Goal: Task Accomplishment & Management: Manage account settings

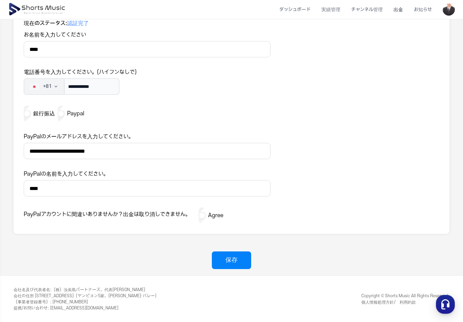
click at [437, 8] on li "お知らせ" at bounding box center [422, 10] width 29 height 18
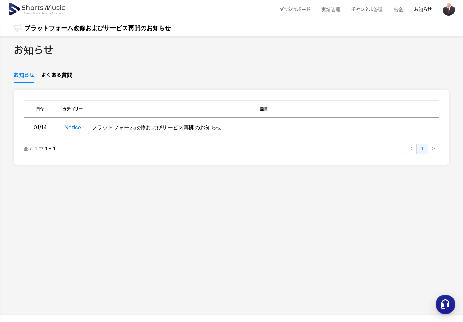
click at [40, 12] on img at bounding box center [37, 9] width 59 height 19
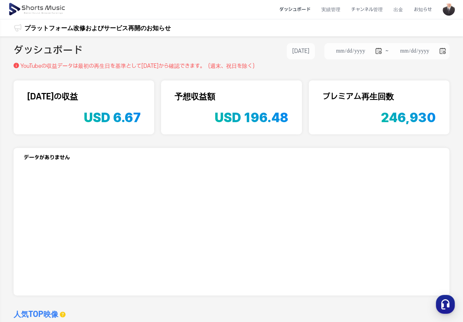
click at [398, 11] on li "出金" at bounding box center [398, 10] width 20 height 18
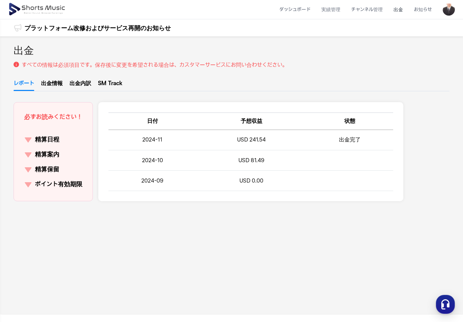
click at [56, 85] on link "出金情報" at bounding box center [52, 85] width 22 height 12
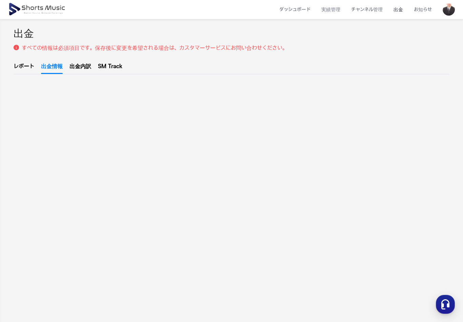
scroll to position [3, 0]
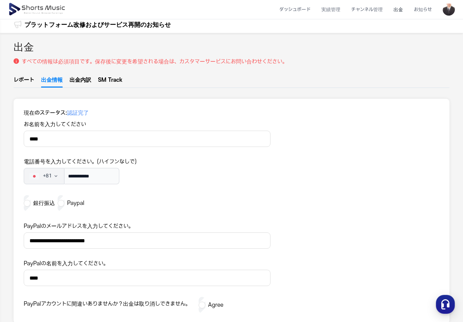
click at [81, 79] on link "出金内訳" at bounding box center [80, 82] width 22 height 12
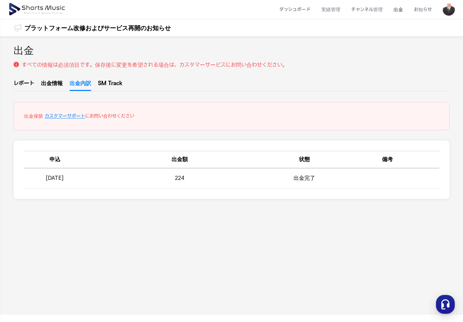
click at [157, 183] on td "224" at bounding box center [179, 178] width 187 height 20
click at [176, 181] on td "224" at bounding box center [179, 178] width 187 height 20
click at [116, 84] on link "SM Track" at bounding box center [110, 85] width 24 height 12
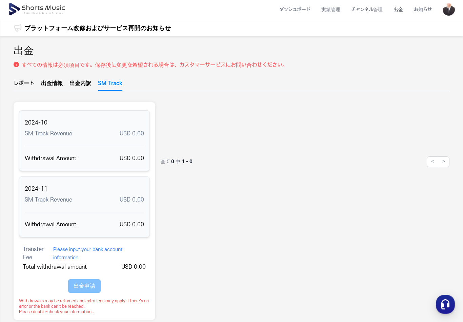
click at [83, 81] on link "出金内訳" at bounding box center [80, 85] width 22 height 12
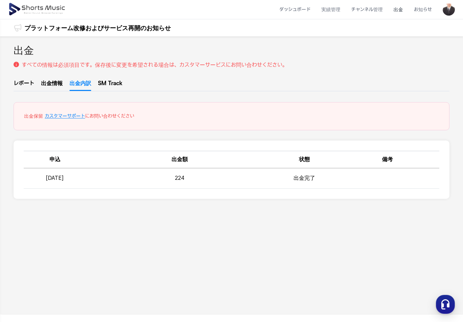
click at [80, 116] on link "カスタマーサポート" at bounding box center [65, 116] width 40 height 7
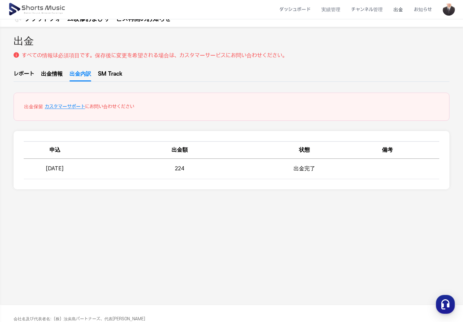
click at [113, 75] on link "SM Track" at bounding box center [110, 76] width 24 height 12
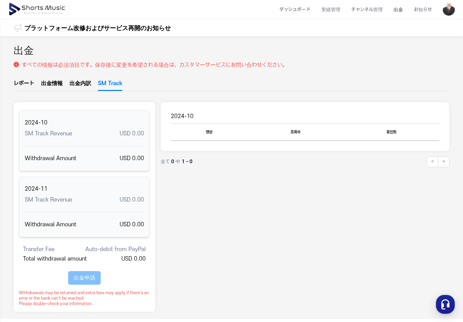
click at [26, 80] on link "レポート" at bounding box center [24, 85] width 21 height 12
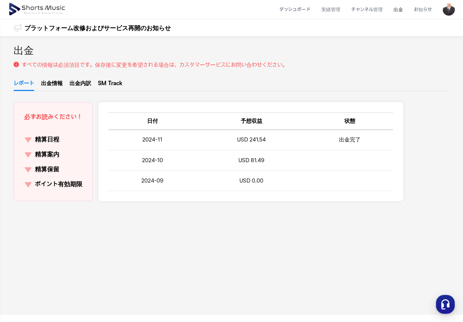
click at [335, 137] on td "出金完了" at bounding box center [349, 140] width 87 height 20
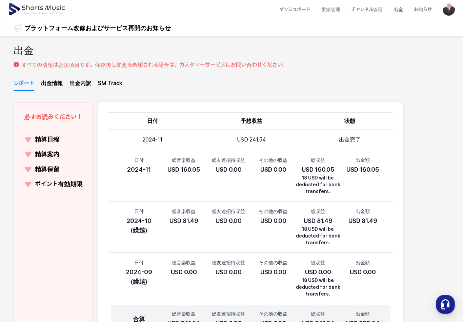
click at [358, 137] on td "出金完了" at bounding box center [349, 140] width 87 height 20
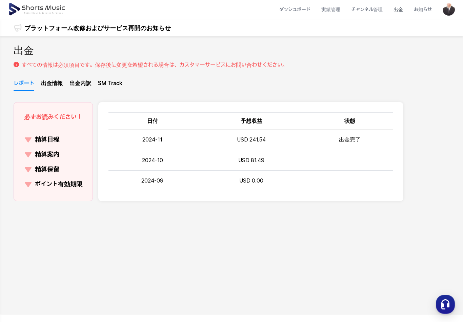
click at [87, 84] on link "出金内訳" at bounding box center [80, 85] width 22 height 12
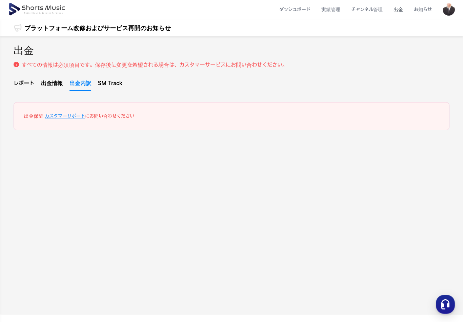
click at [317, 183] on td "出金完了" at bounding box center [304, 178] width 62 height 20
click at [385, 180] on td at bounding box center [388, 178] width 104 height 20
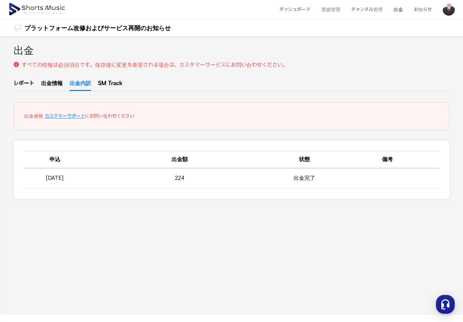
click at [306, 183] on td "出金完了" at bounding box center [304, 178] width 62 height 20
click at [310, 180] on td "出金完了" at bounding box center [304, 178] width 62 height 20
click at [59, 117] on link "カスタマーサポート" at bounding box center [65, 116] width 40 height 7
click at [391, 12] on li "出金" at bounding box center [398, 10] width 20 height 18
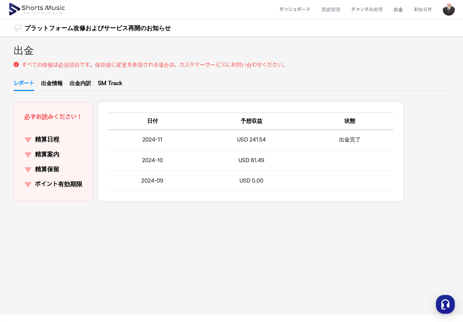
click at [400, 8] on li "出金" at bounding box center [398, 10] width 20 height 18
click at [50, 82] on link "出金情報" at bounding box center [52, 85] width 22 height 12
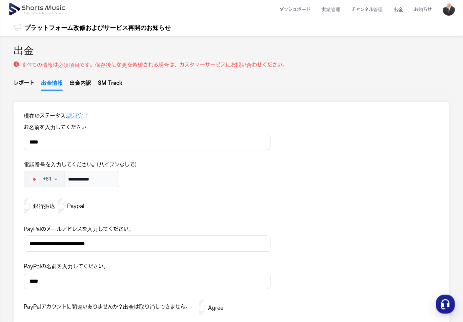
click at [84, 85] on link "出金内訳" at bounding box center [80, 85] width 22 height 12
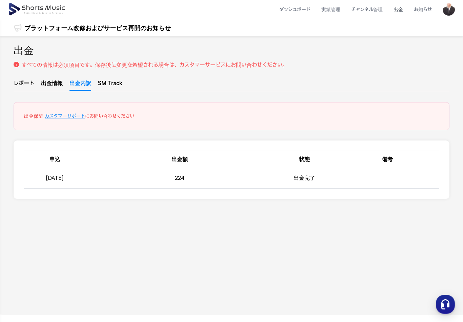
click at [297, 171] on td "出金完了" at bounding box center [304, 178] width 62 height 20
click at [334, 247] on div "出金 すべての情報は必須項目です。保存後に変更を希望される場合は、カスタマーサービスにお問い合わせください。 レポート 出金情報 出金内訳 SM Track …" at bounding box center [231, 175] width 463 height 278
click at [118, 85] on link "SM Track" at bounding box center [110, 85] width 24 height 12
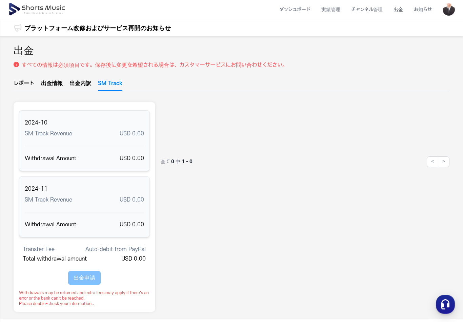
click at [329, 130] on th "조회수" at bounding box center [295, 131] width 96 height 17
click at [101, 221] on p "Withdrawal Amount USD 0.00" at bounding box center [84, 224] width 119 height 8
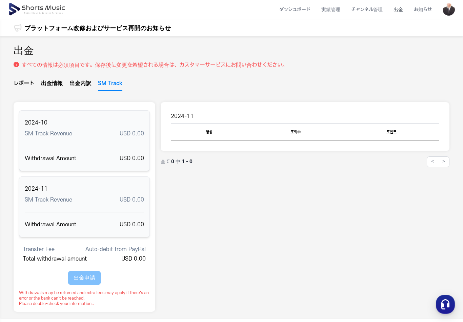
click at [194, 61] on p "すべての情報は必須項目です。保存後に変更を希望される場合は、カスタマーサービスにお問い合わせください。" at bounding box center [155, 65] width 266 height 8
click at [87, 83] on link "出金内訳" at bounding box center [80, 85] width 22 height 12
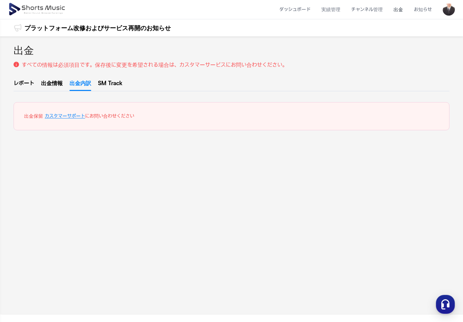
click at [73, 114] on link "カスタマーサポート" at bounding box center [65, 116] width 40 height 7
